Goal: Task Accomplishment & Management: Manage account settings

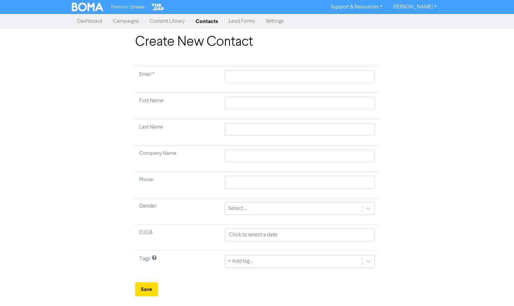
click at [241, 17] on link "Lead Forms" at bounding box center [241, 21] width 37 height 13
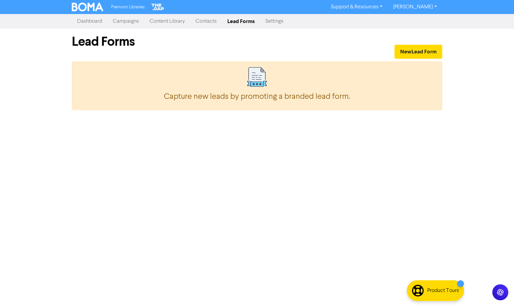
click at [210, 20] on link "Contacts" at bounding box center [206, 21] width 32 height 13
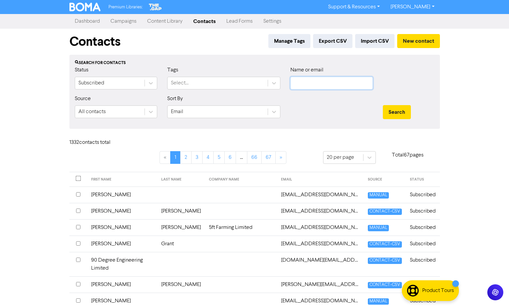
click at [323, 85] on input "text" at bounding box center [331, 83] width 82 height 13
type input "[PERSON_NAME]"
click at [383, 105] on button "Search" at bounding box center [397, 112] width 28 height 14
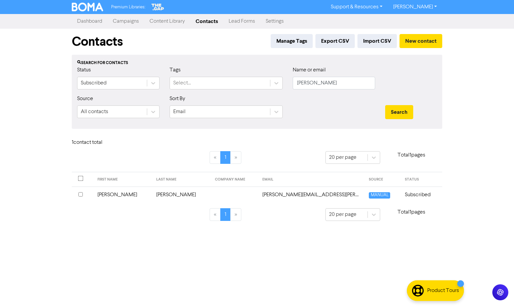
click at [420, 197] on td "Subscribed" at bounding box center [421, 194] width 41 height 16
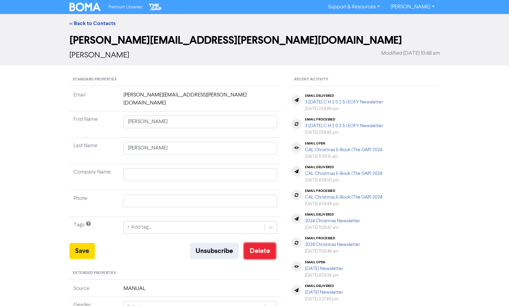
click at [259, 245] on button "Delete" at bounding box center [260, 251] width 32 height 16
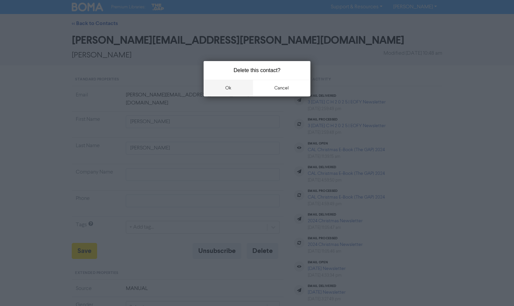
drag, startPoint x: 228, startPoint y: 92, endPoint x: 231, endPoint y: 89, distance: 3.8
click at [229, 91] on button "ok" at bounding box center [228, 88] width 49 height 17
